Goal: Task Accomplishment & Management: Manage account settings

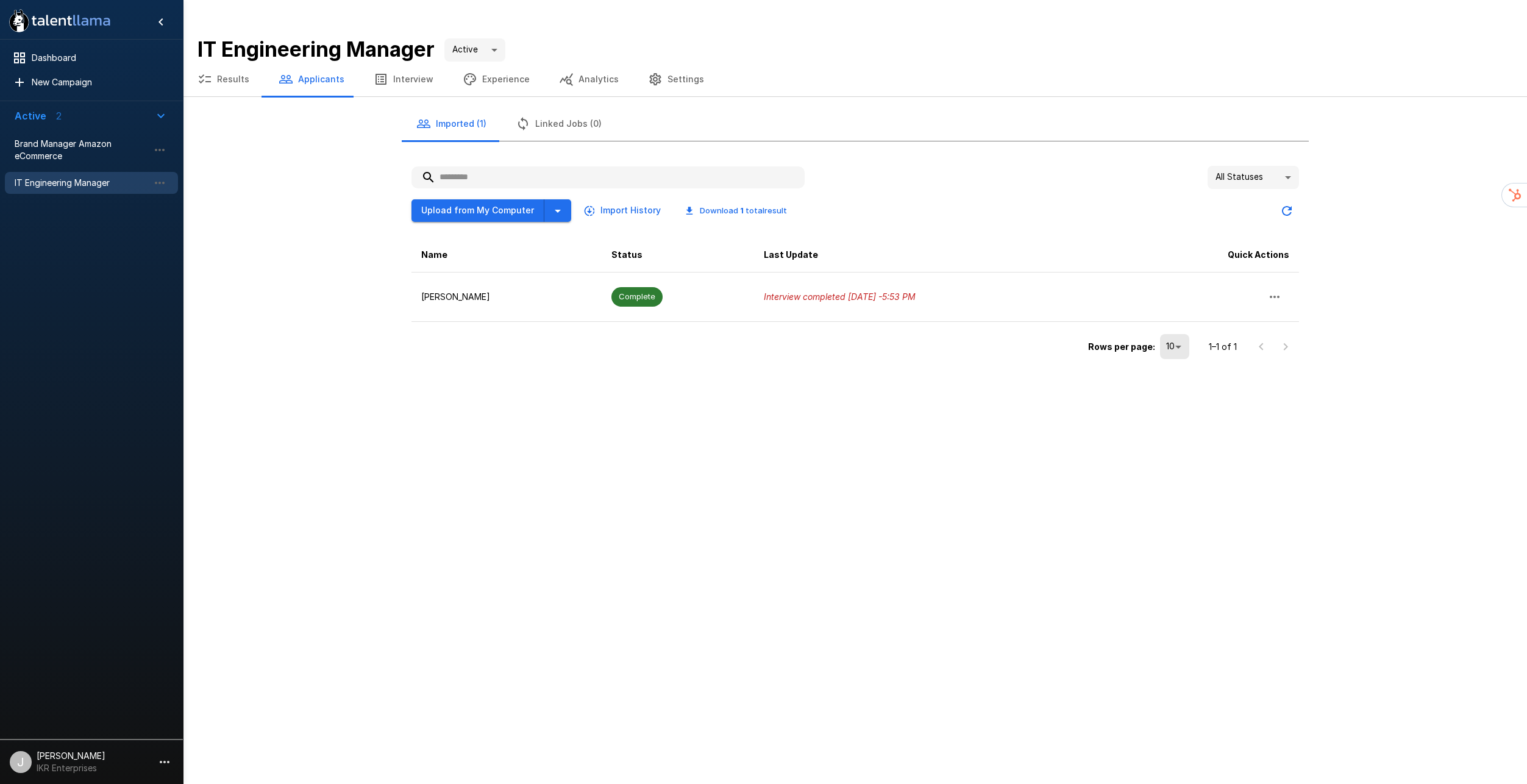
click at [638, 291] on span "Complete" at bounding box center [636, 296] width 51 height 12
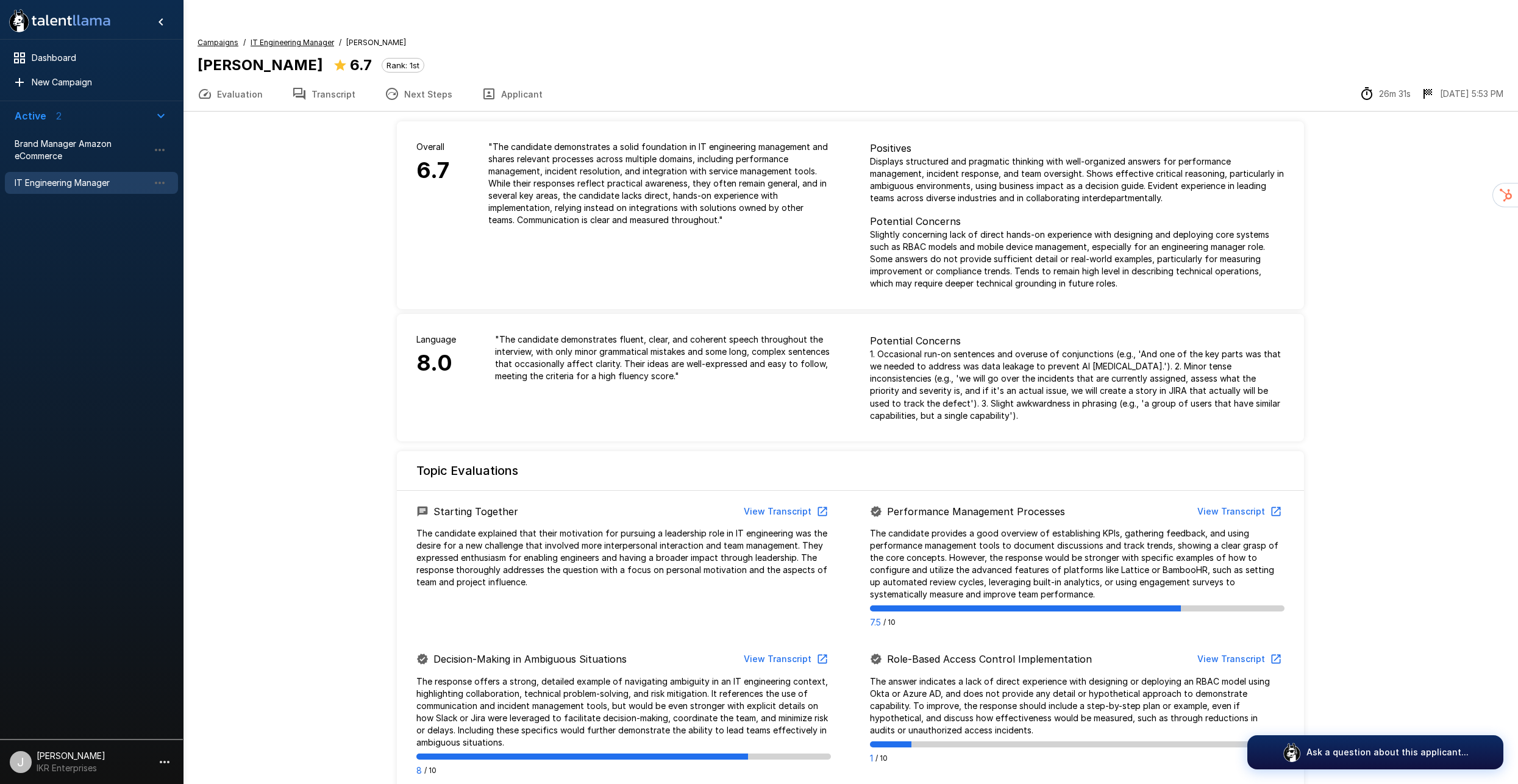
click at [337, 77] on button "Transcript" at bounding box center [324, 94] width 93 height 34
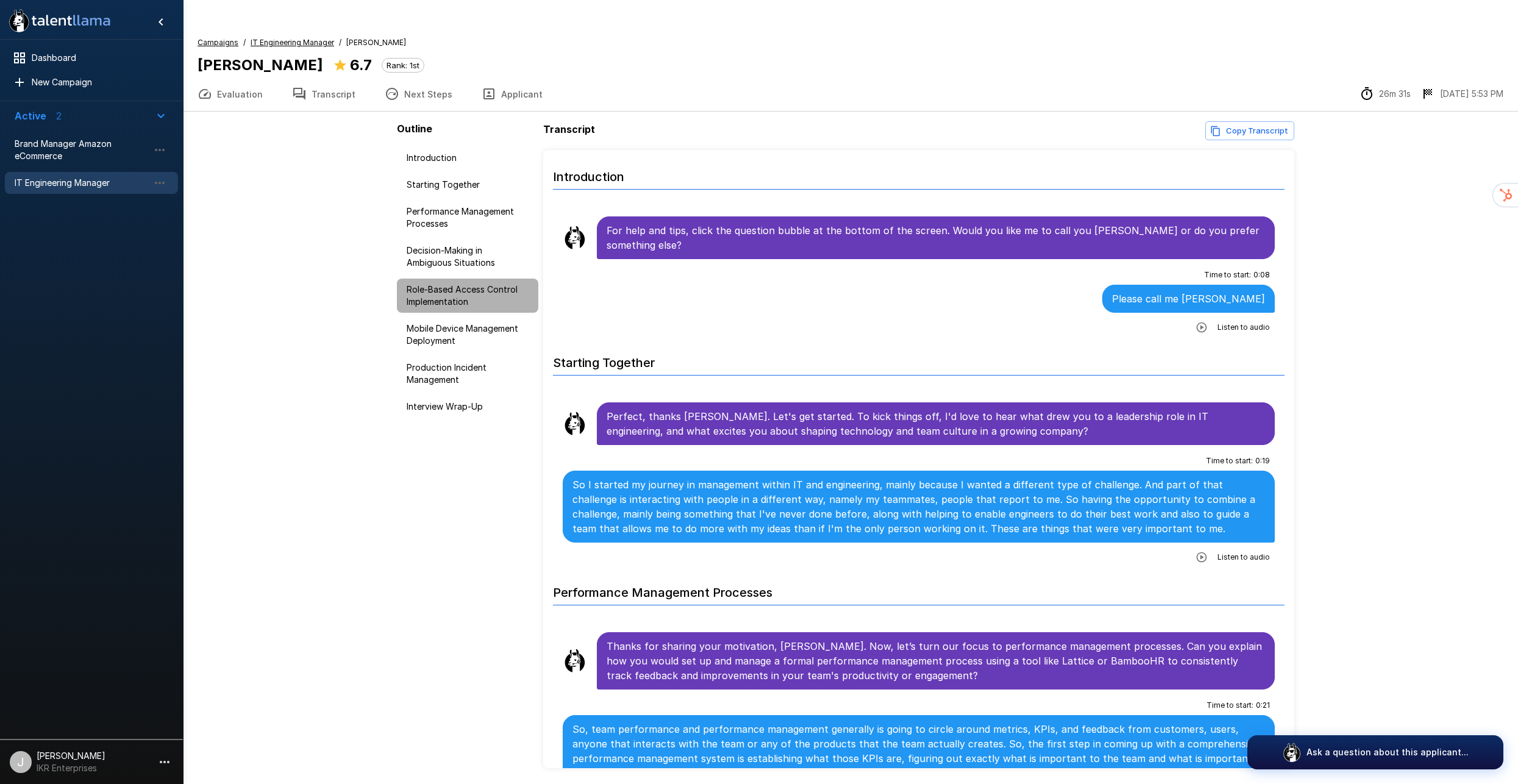
click at [470, 283] on span "Role-Based Access Control Implementation" at bounding box center [467, 296] width 122 height 25
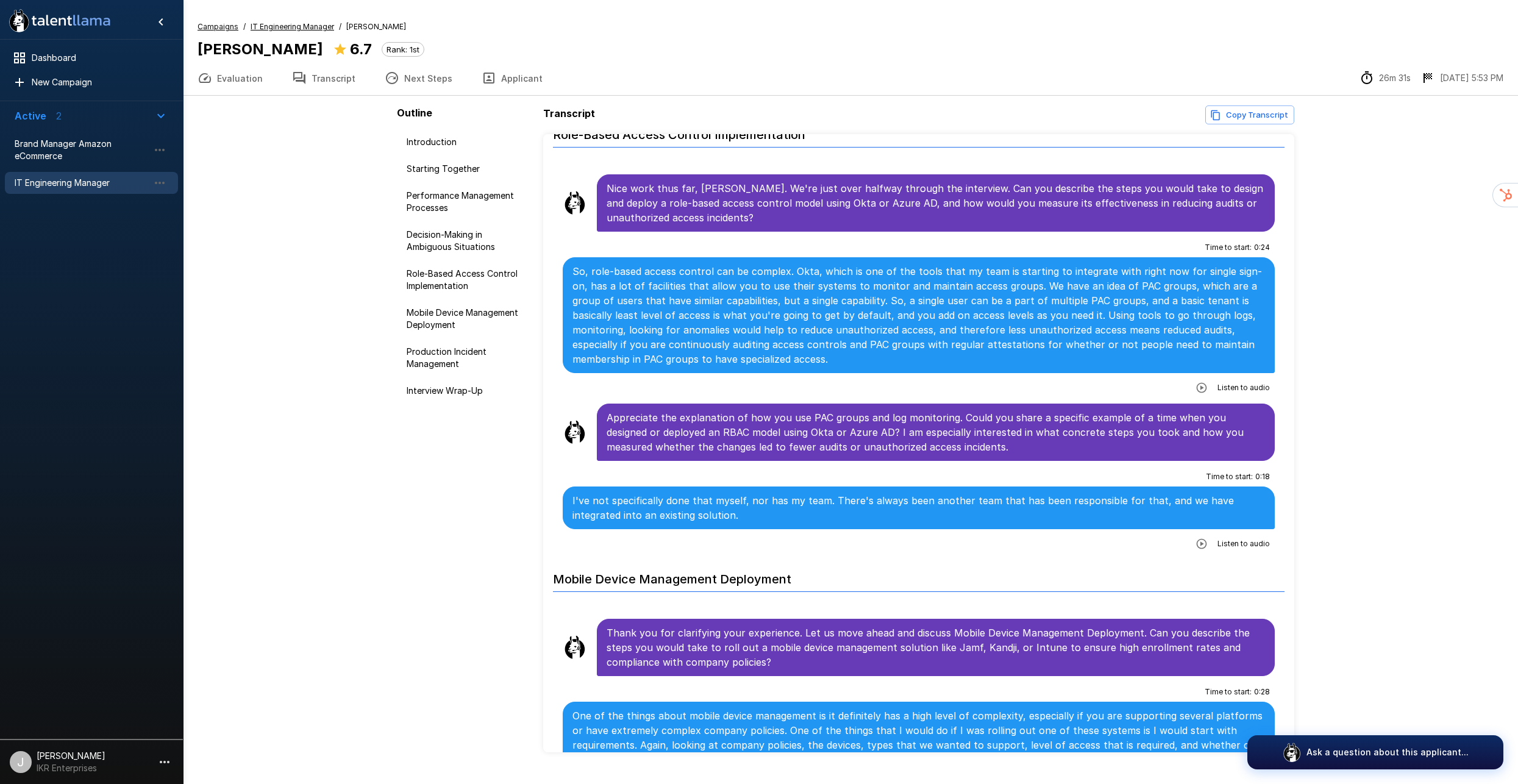
scroll to position [1704, 0]
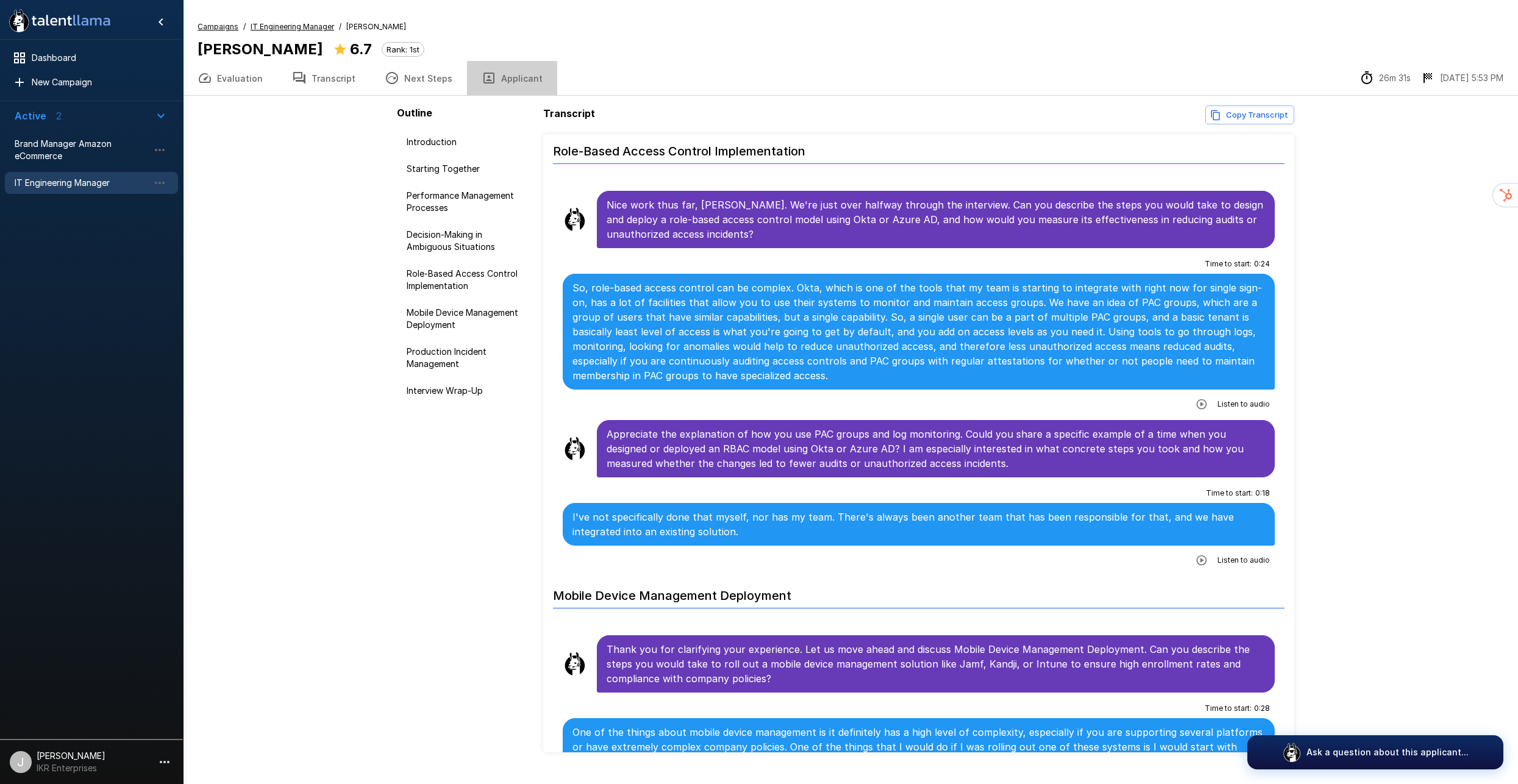
click at [510, 61] on button "Applicant" at bounding box center [512, 78] width 90 height 34
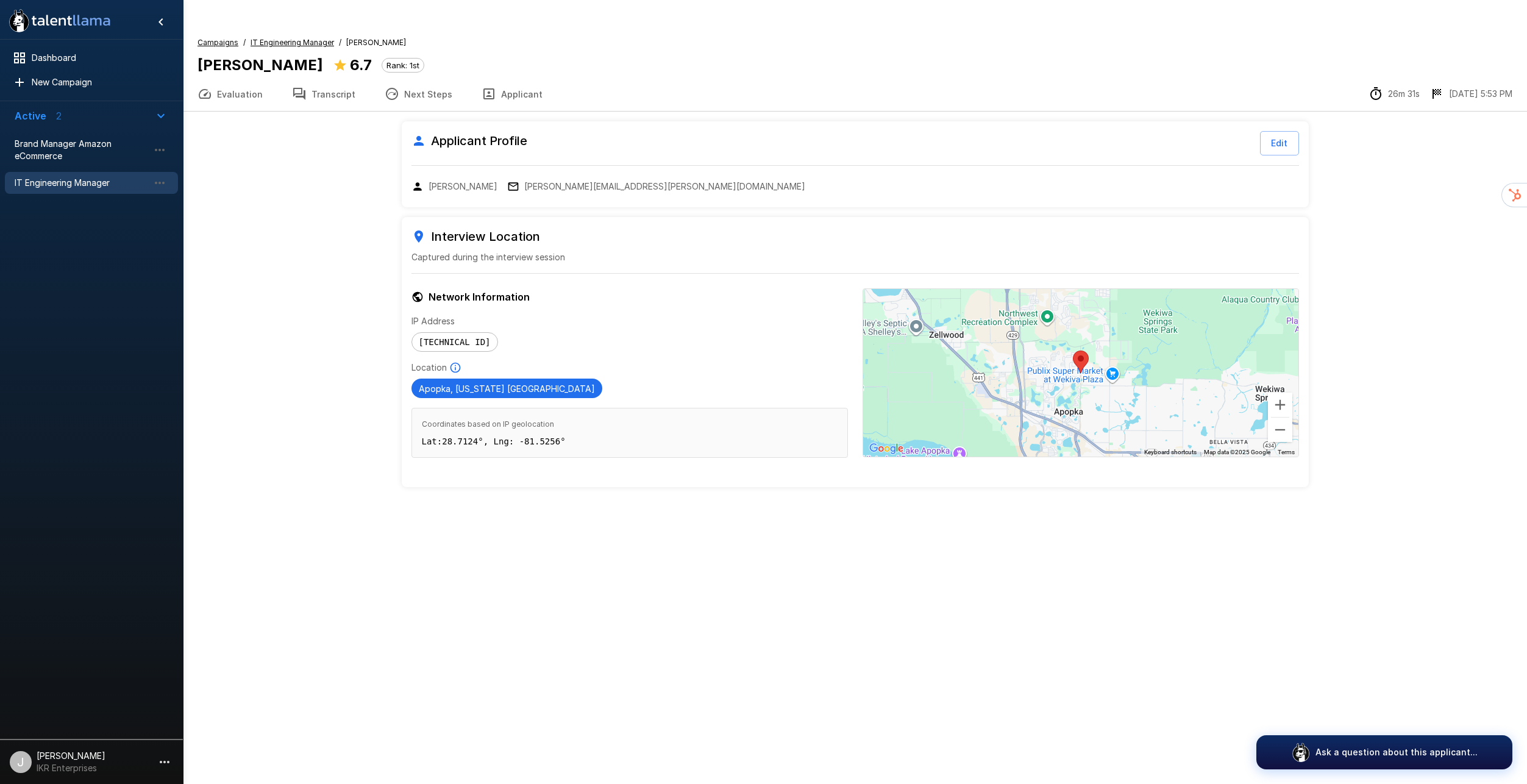
click at [435, 77] on button "Next Steps" at bounding box center [418, 94] width 97 height 34
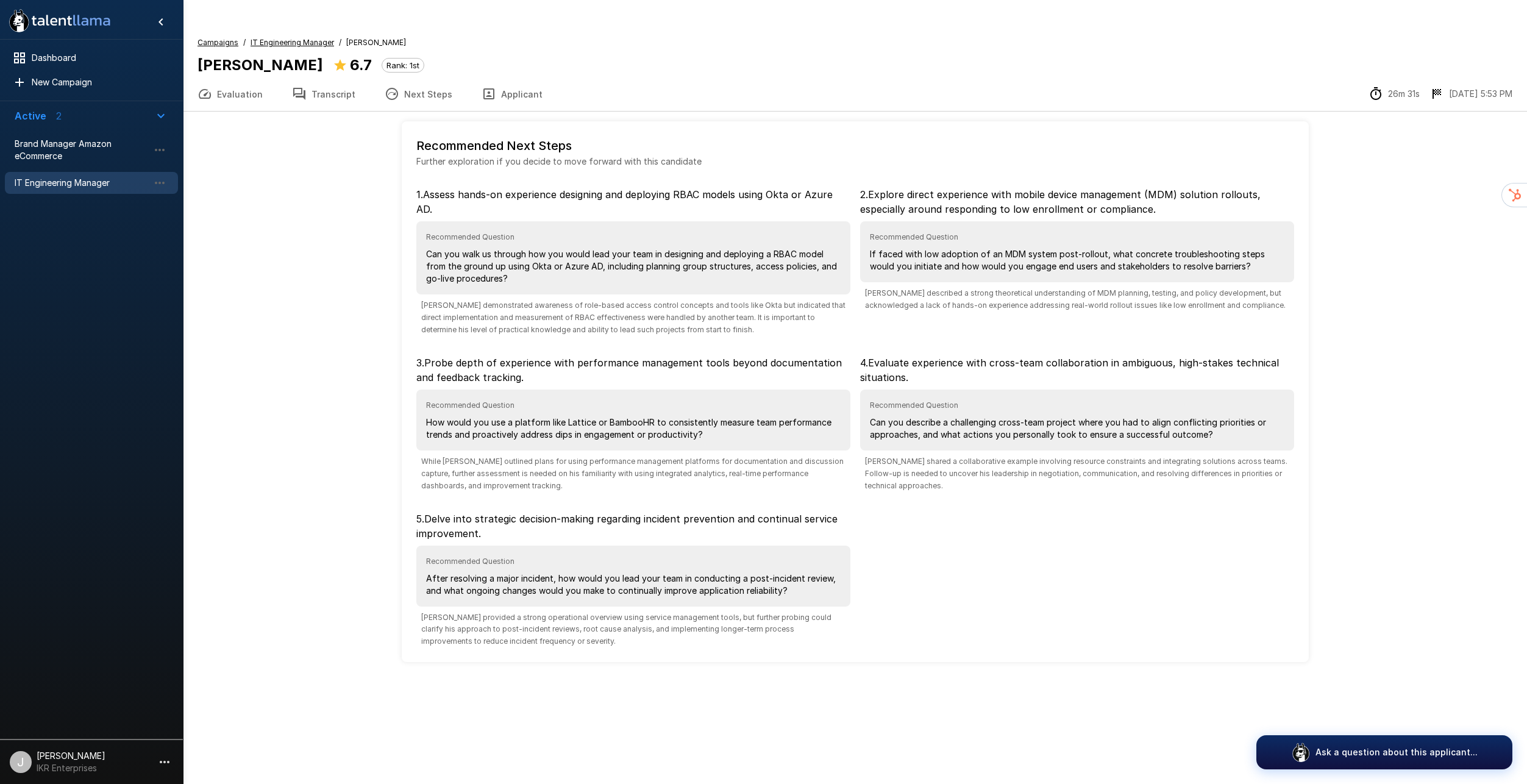
click at [247, 77] on button "Evaluation" at bounding box center [230, 94] width 95 height 34
